Goal: Connect with others: Connect with others

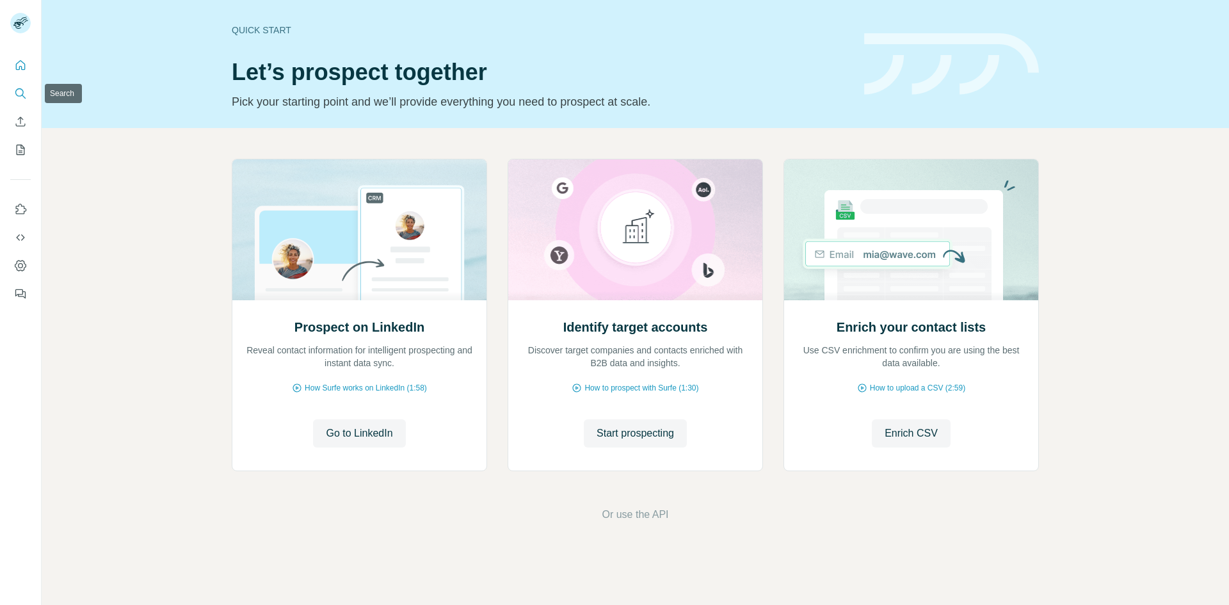
click at [24, 98] on icon "Search" at bounding box center [20, 93] width 13 height 13
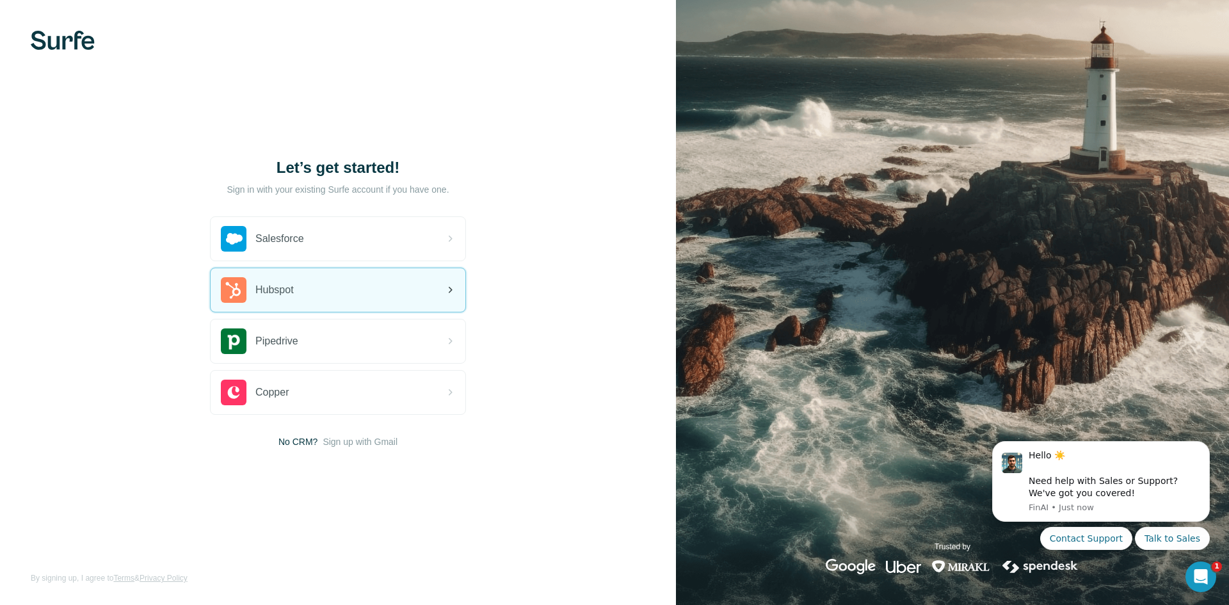
click at [362, 292] on div "Hubspot" at bounding box center [338, 290] width 255 height 44
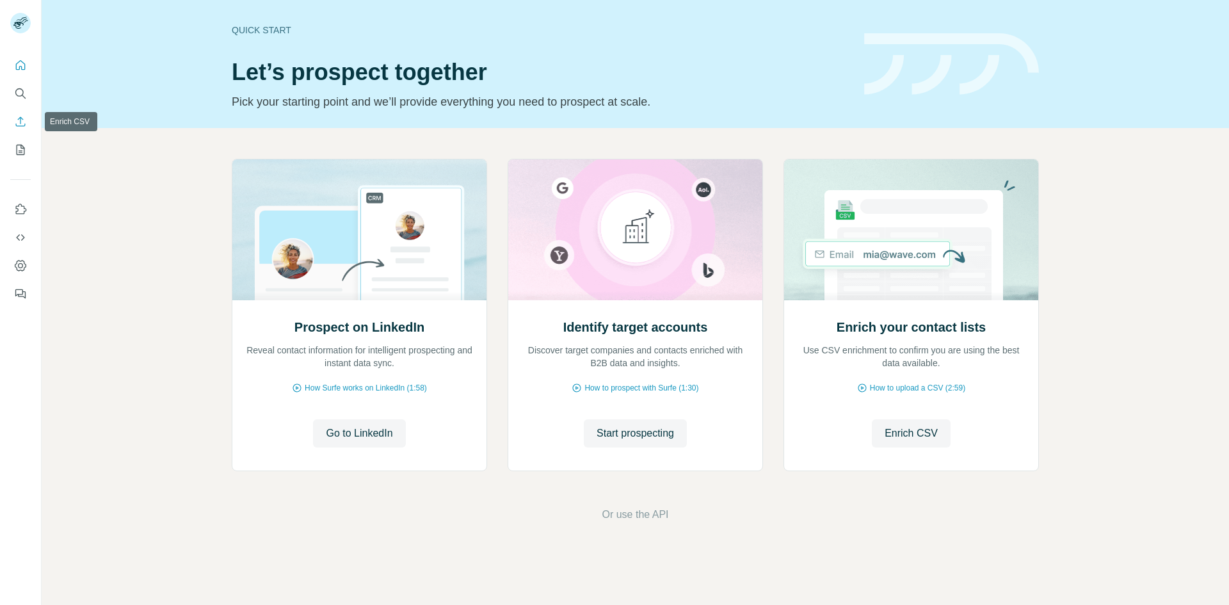
click at [19, 125] on icon "Enrich CSV" at bounding box center [20, 121] width 13 height 13
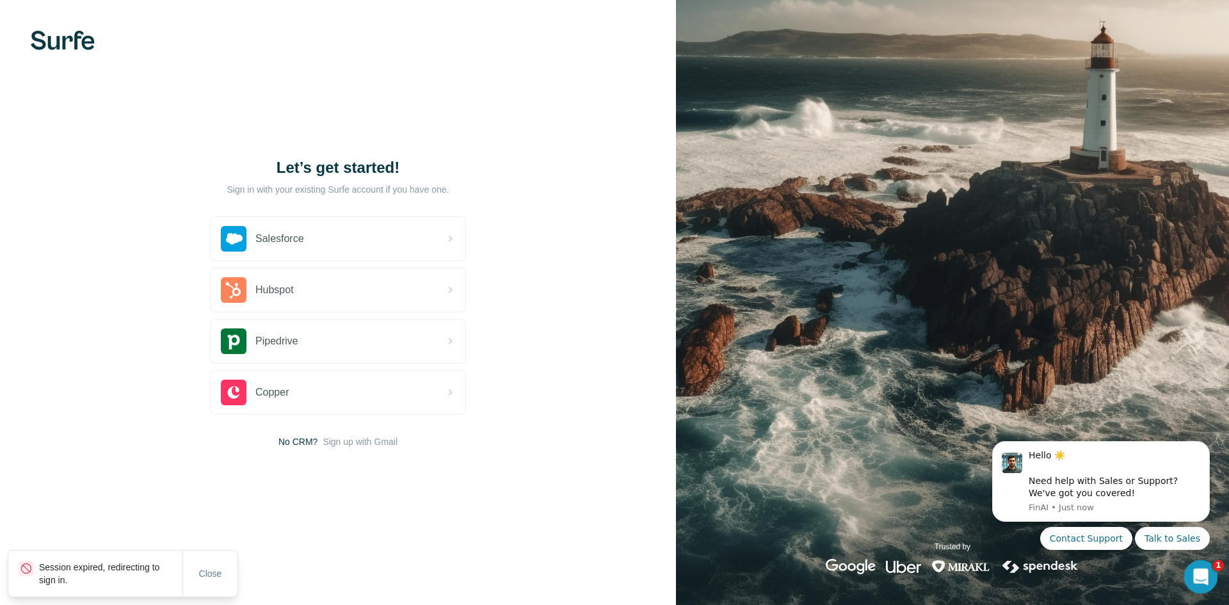
click at [1206, 576] on icon "Open Intercom Messenger" at bounding box center [1199, 575] width 21 height 21
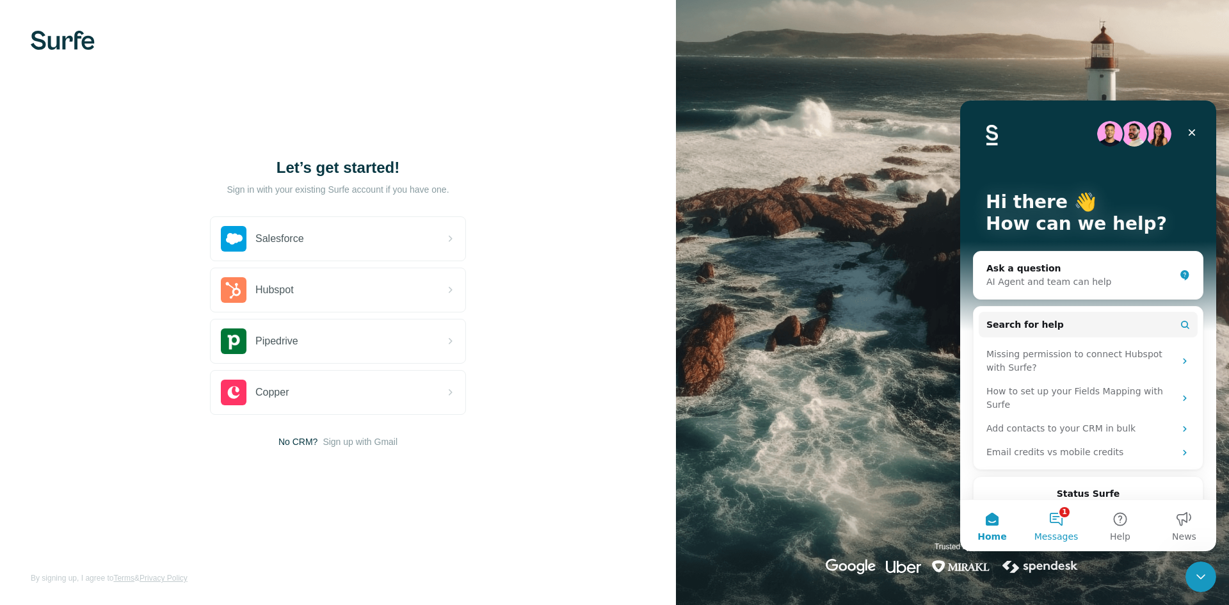
click at [1064, 525] on button "1 Messages" at bounding box center [1056, 525] width 64 height 51
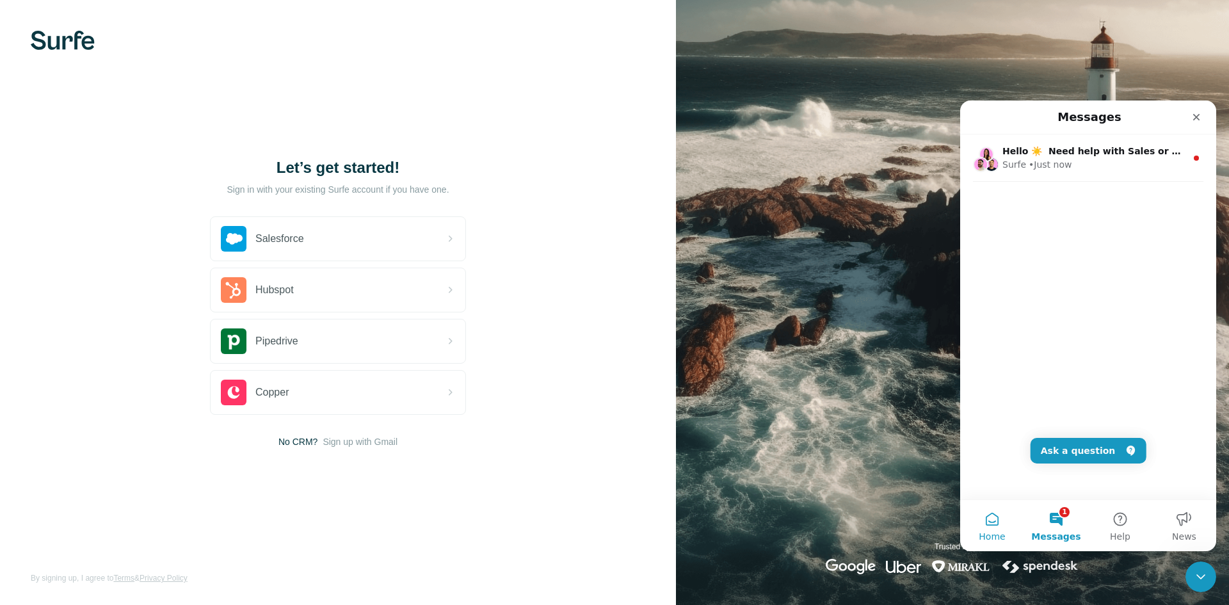
click at [1001, 533] on span "Home" at bounding box center [992, 536] width 26 height 9
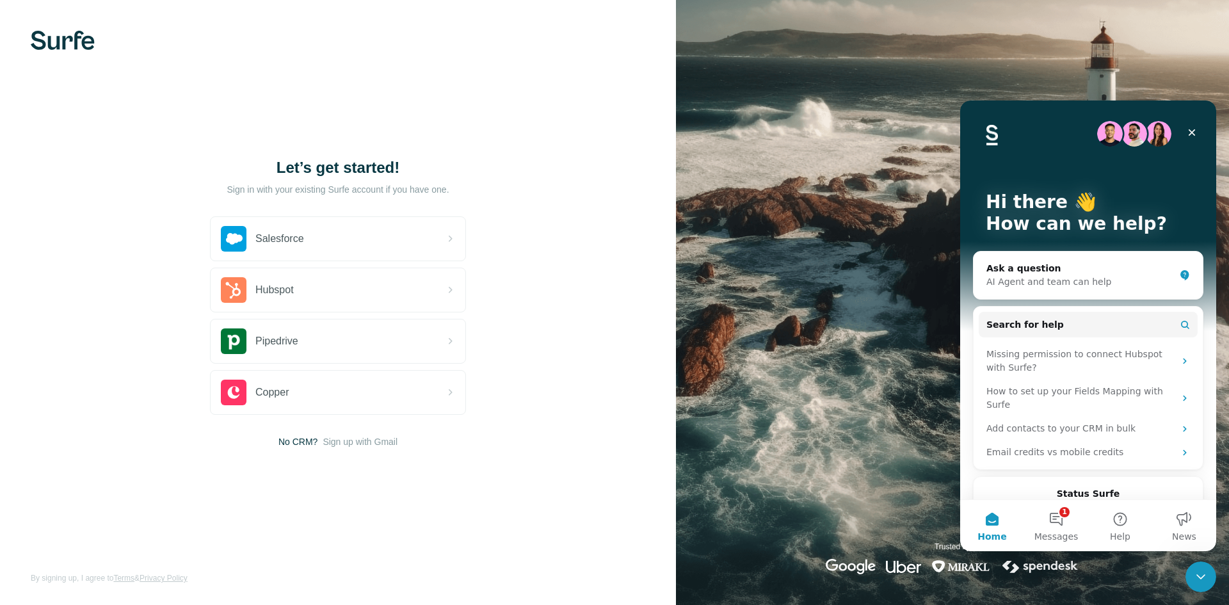
click at [1124, 139] on img "Intercom messenger" at bounding box center [1135, 134] width 26 height 26
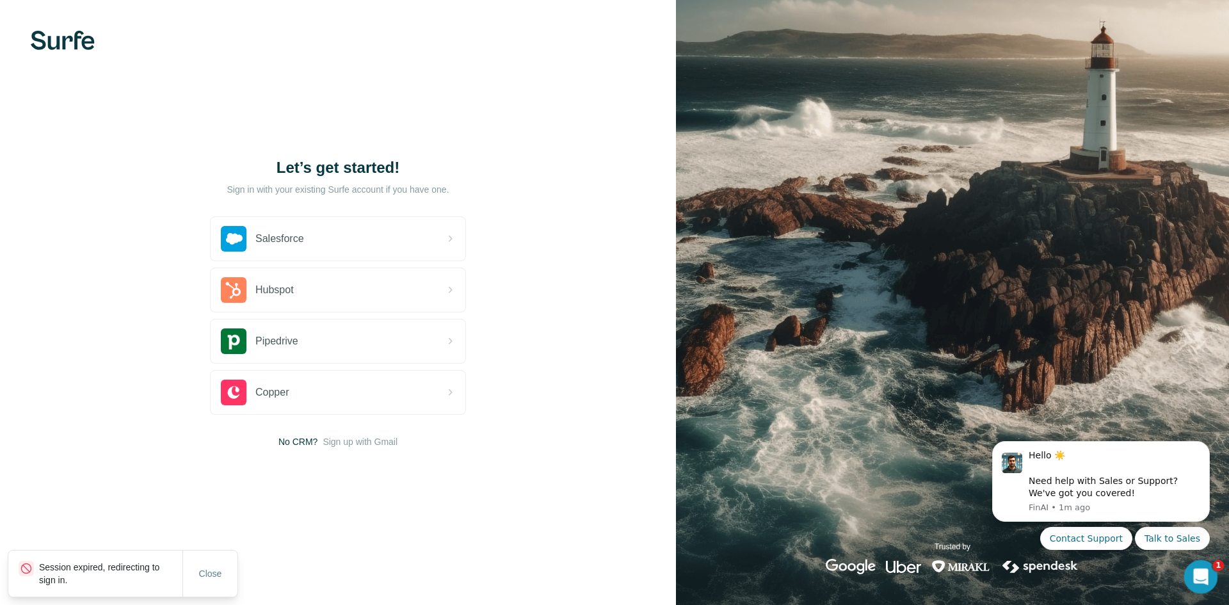
click at [1214, 578] on div "Open Intercom Messenger" at bounding box center [1199, 575] width 42 height 42
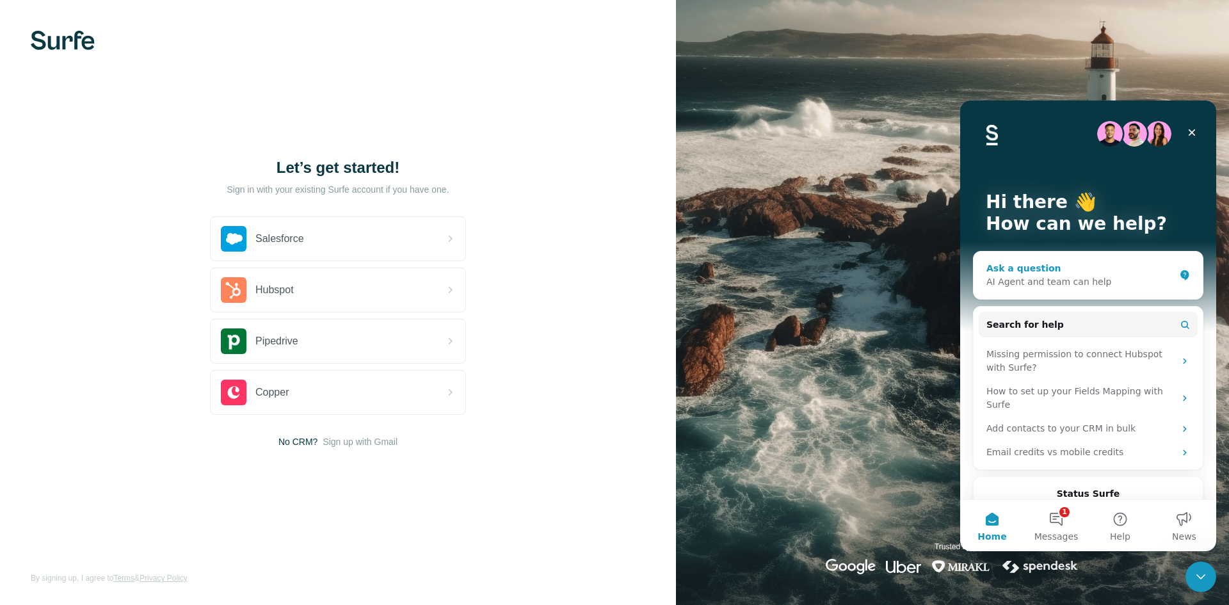
click at [1082, 287] on div "AI Agent and team can help" at bounding box center [1081, 281] width 188 height 13
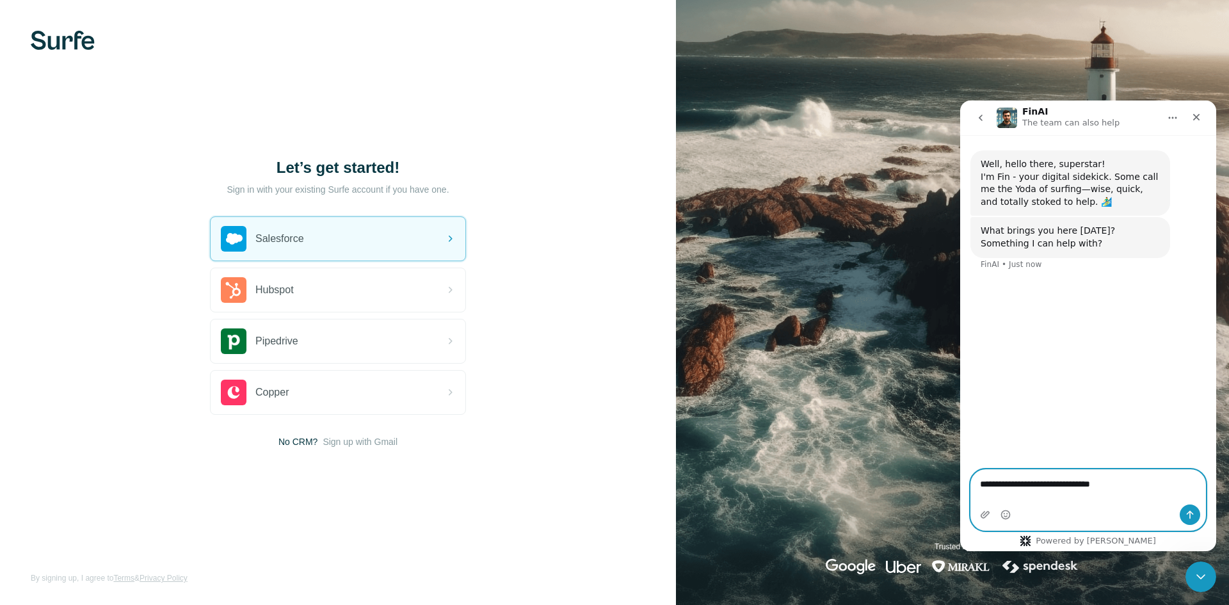
type textarea "**********"
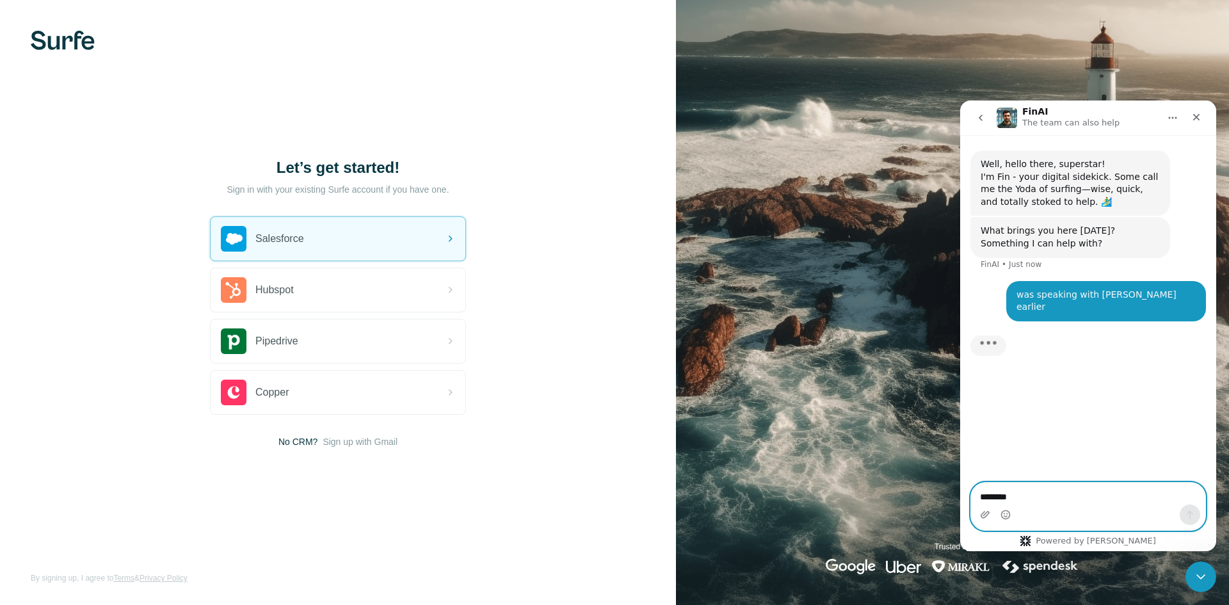
type textarea "*********"
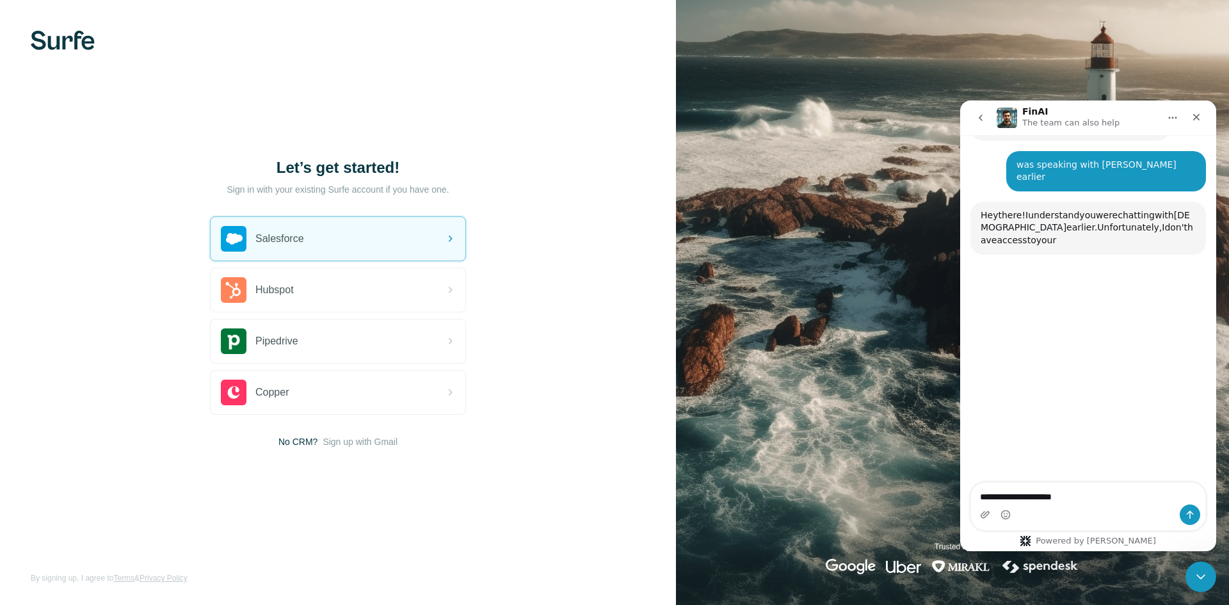
scroll to position [136, 0]
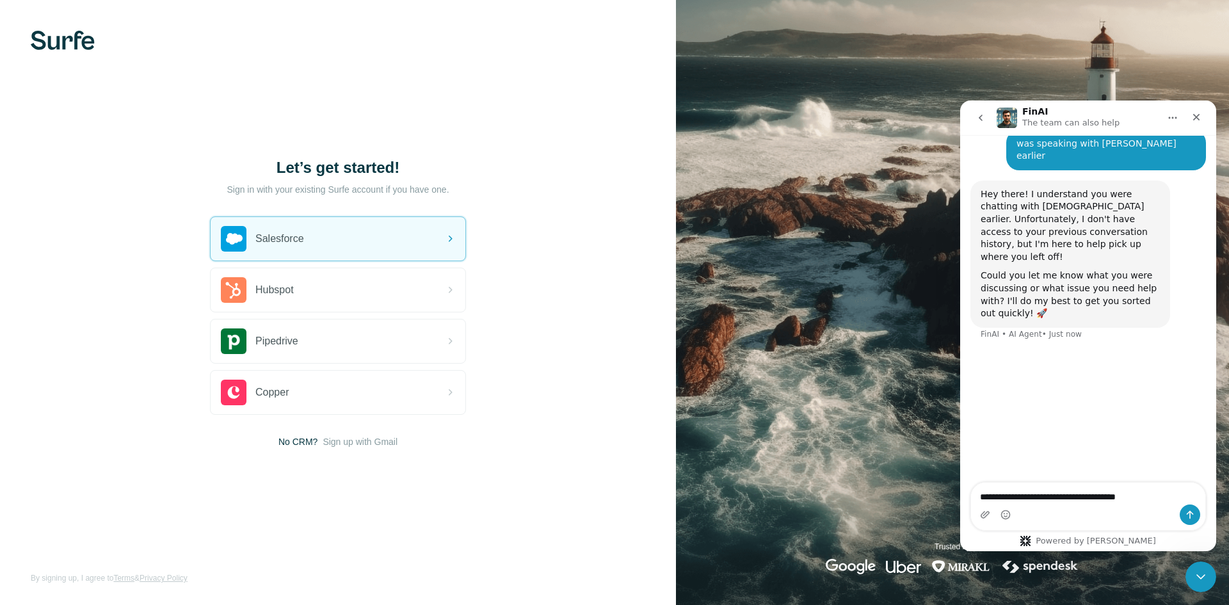
type textarea "**********"
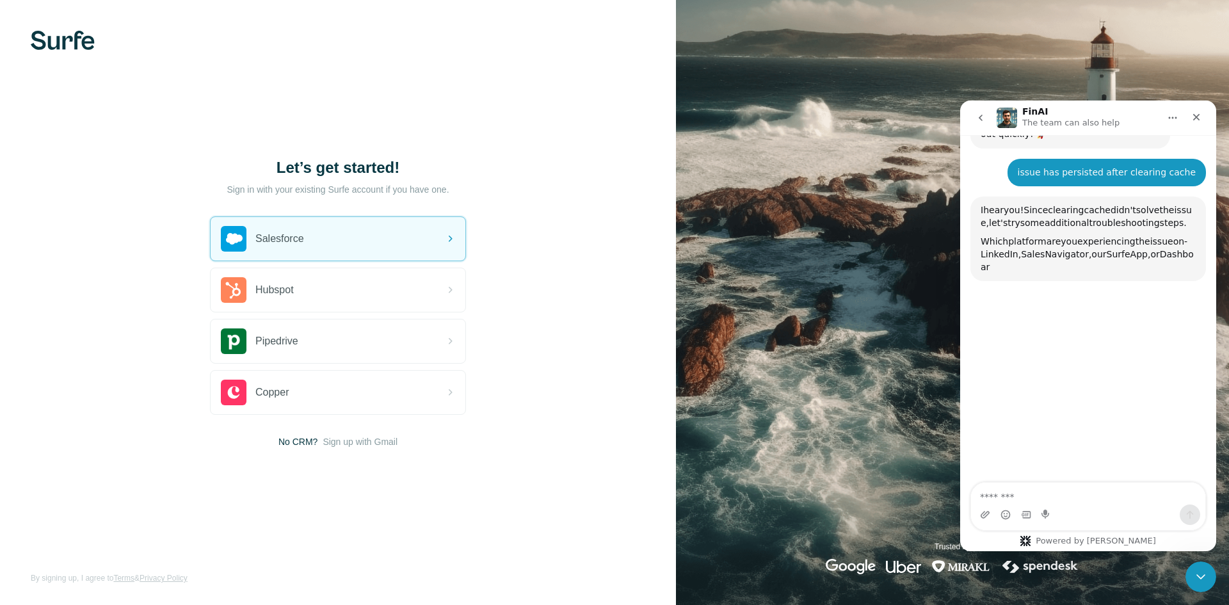
scroll to position [320, 0]
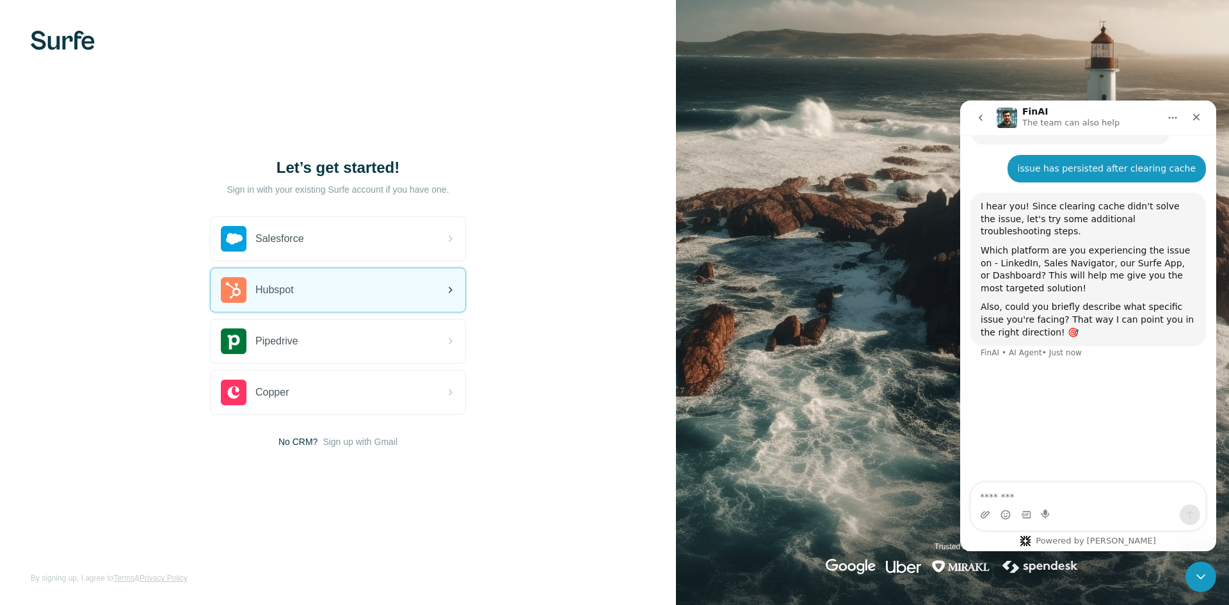
click at [291, 283] on span "Hubspot" at bounding box center [274, 289] width 38 height 15
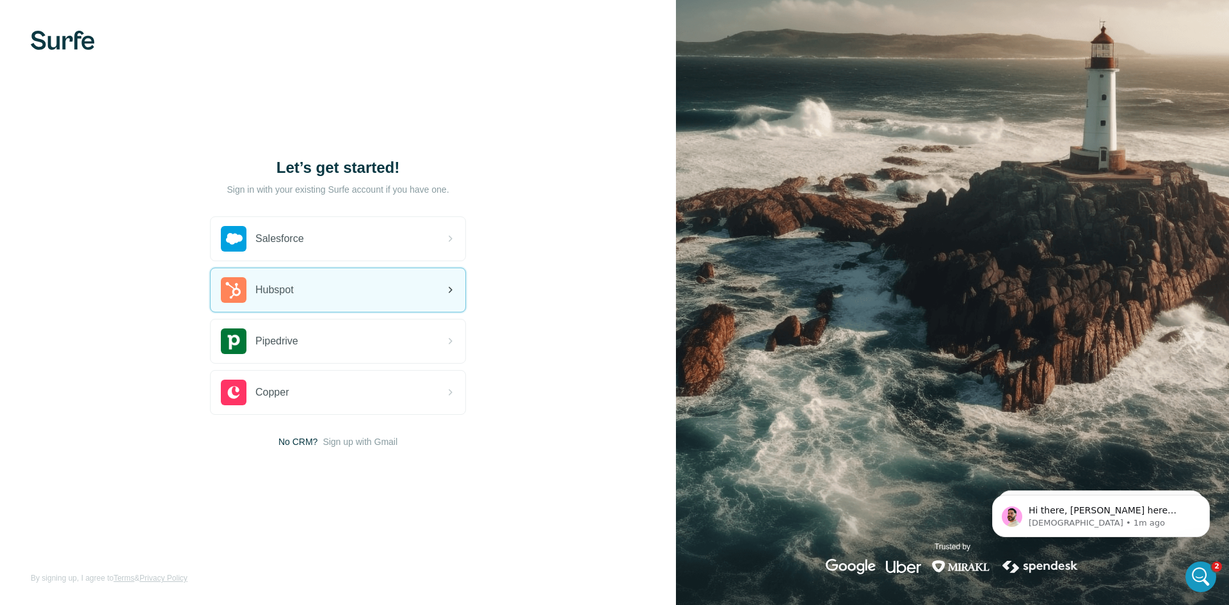
click at [316, 297] on div "Hubspot" at bounding box center [338, 290] width 255 height 44
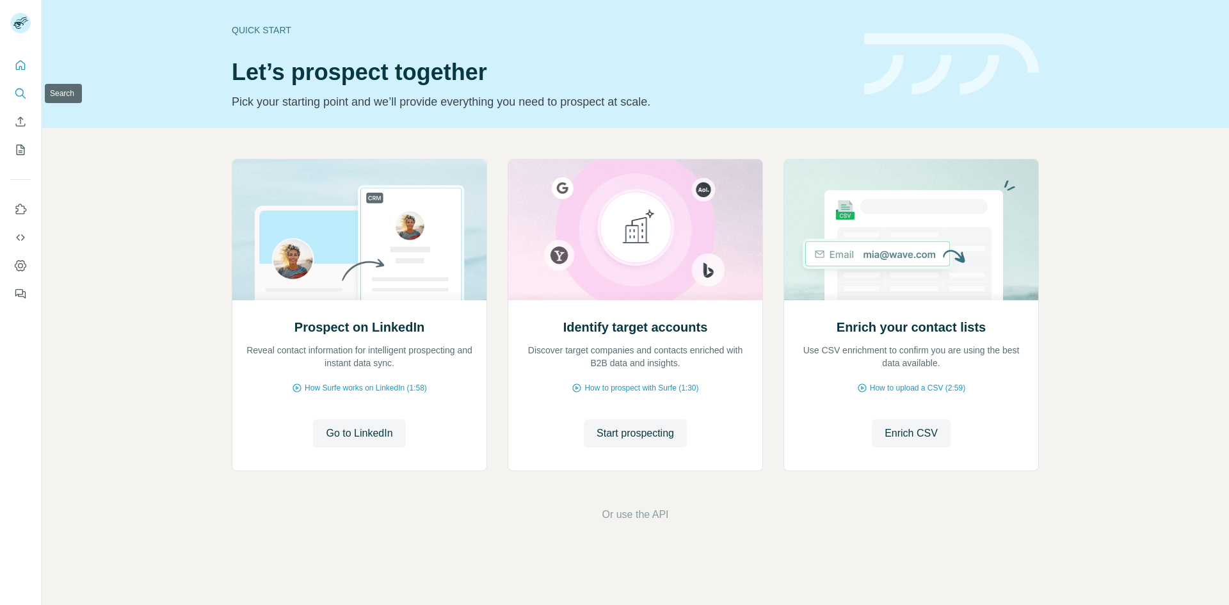
click at [24, 91] on icon "Search" at bounding box center [20, 93] width 13 height 13
